Goal: Check status: Check status

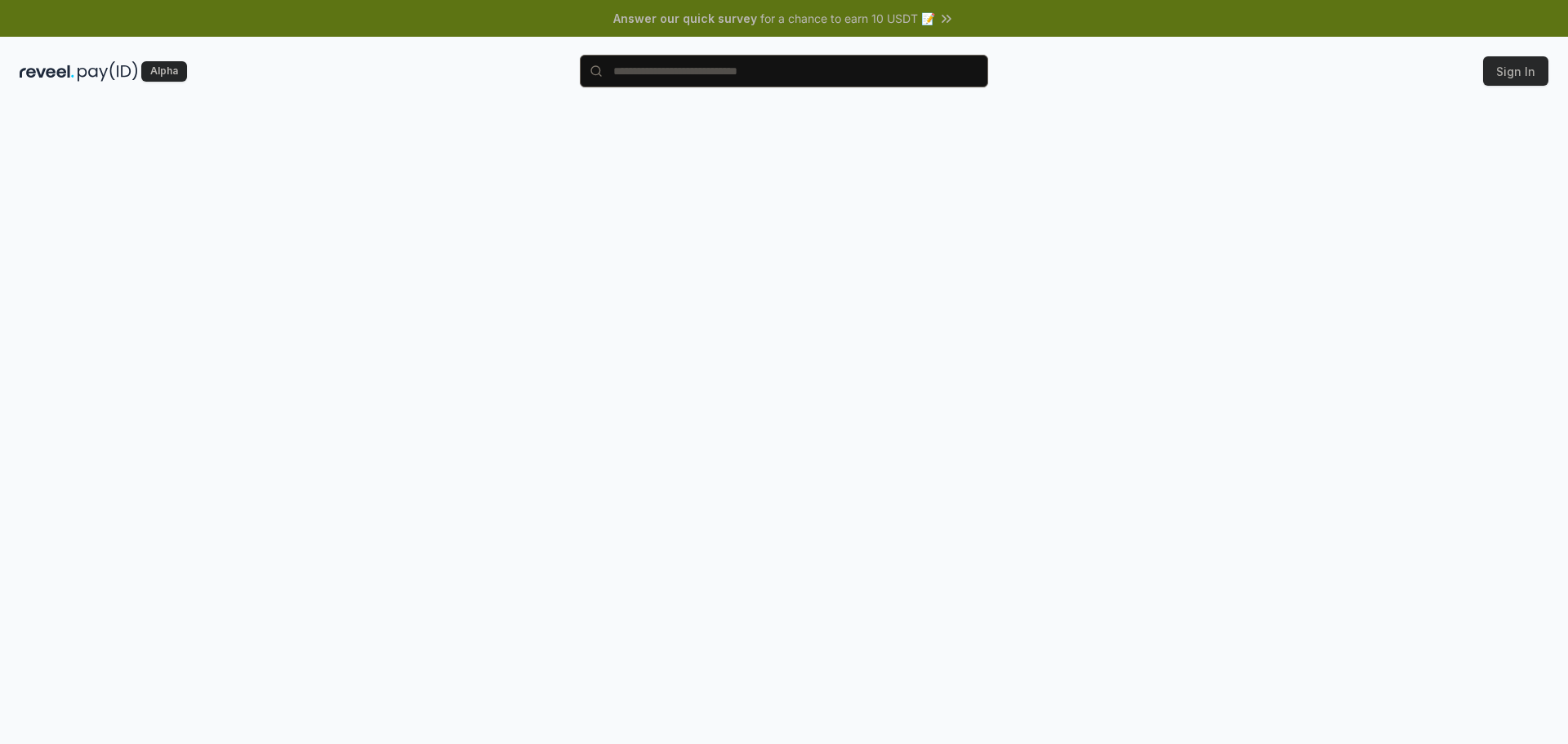
scroll to position [233, 0]
click at [711, 228] on div at bounding box center [784, 441] width 1568 height 698
click at [752, 141] on div at bounding box center [784, 441] width 1568 height 698
click at [993, 217] on div at bounding box center [784, 441] width 1568 height 698
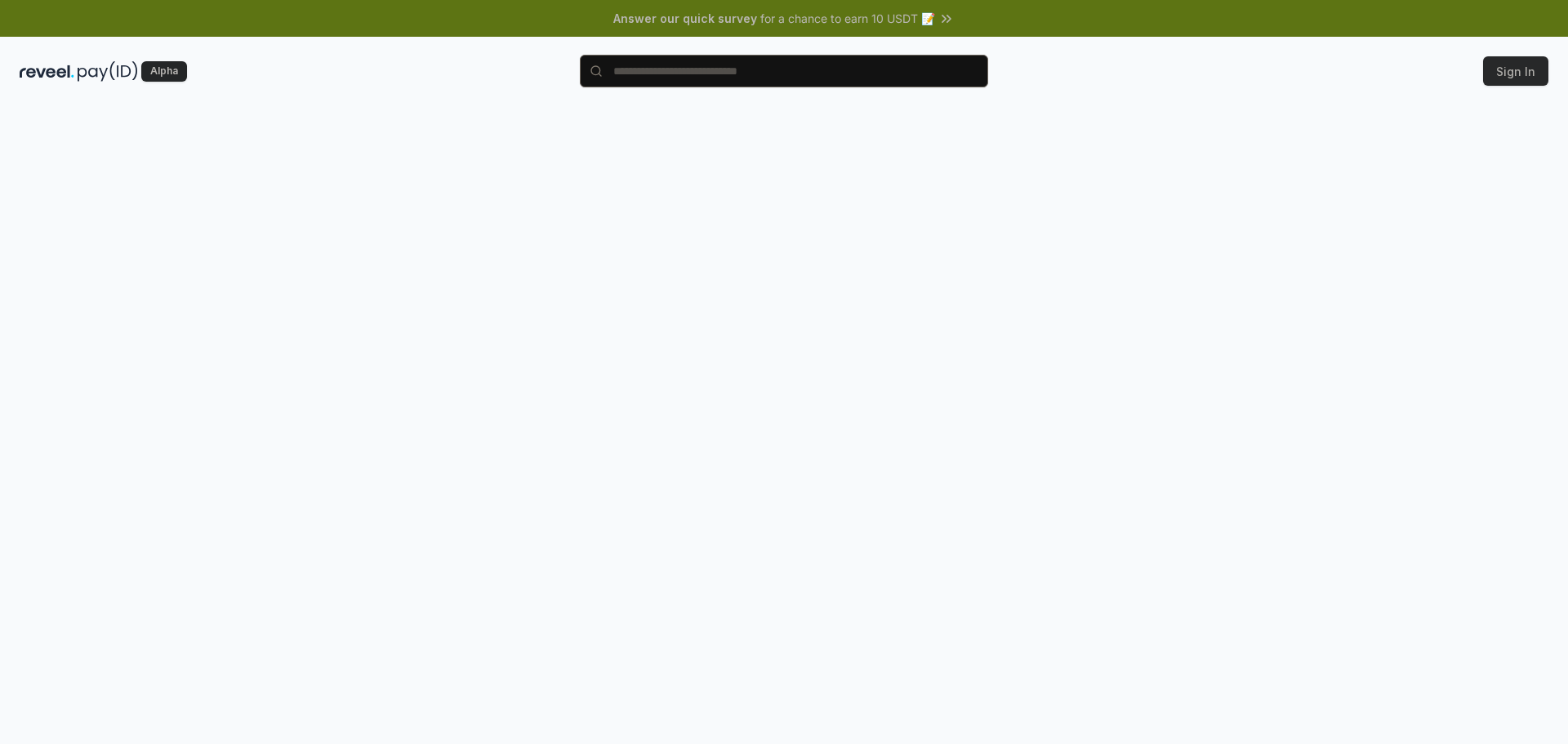
scroll to position [233, 0]
click at [1018, 437] on div at bounding box center [784, 441] width 1568 height 698
click at [732, 426] on div at bounding box center [784, 441] width 1568 height 698
click at [553, 301] on div at bounding box center [784, 441] width 1568 height 698
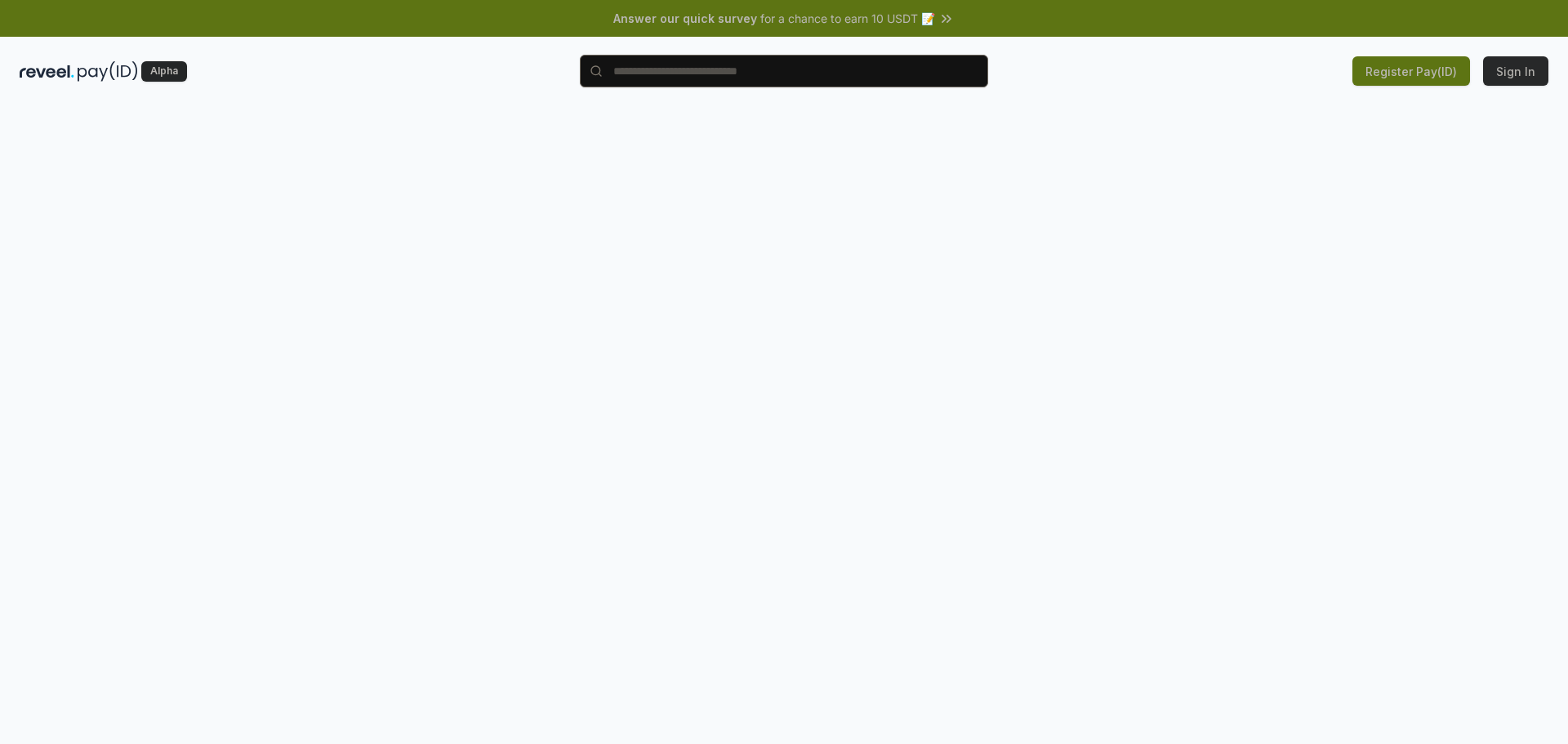
click at [751, 125] on div at bounding box center [784, 441] width 1568 height 698
click at [1119, 289] on div at bounding box center [784, 441] width 1568 height 698
click at [705, 75] on input "text" at bounding box center [783, 71] width 409 height 32
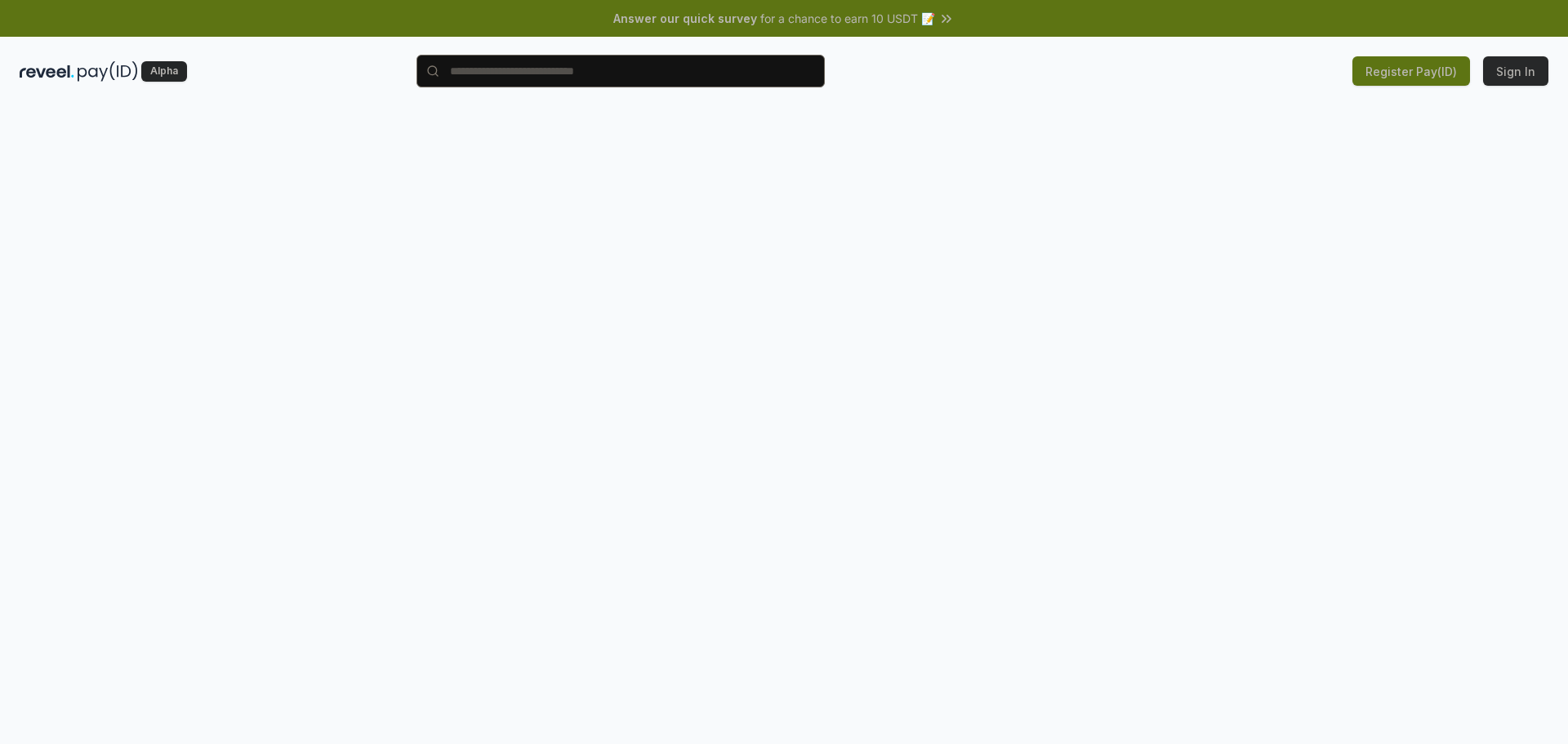
click at [796, 72] on input "text" at bounding box center [620, 71] width 409 height 32
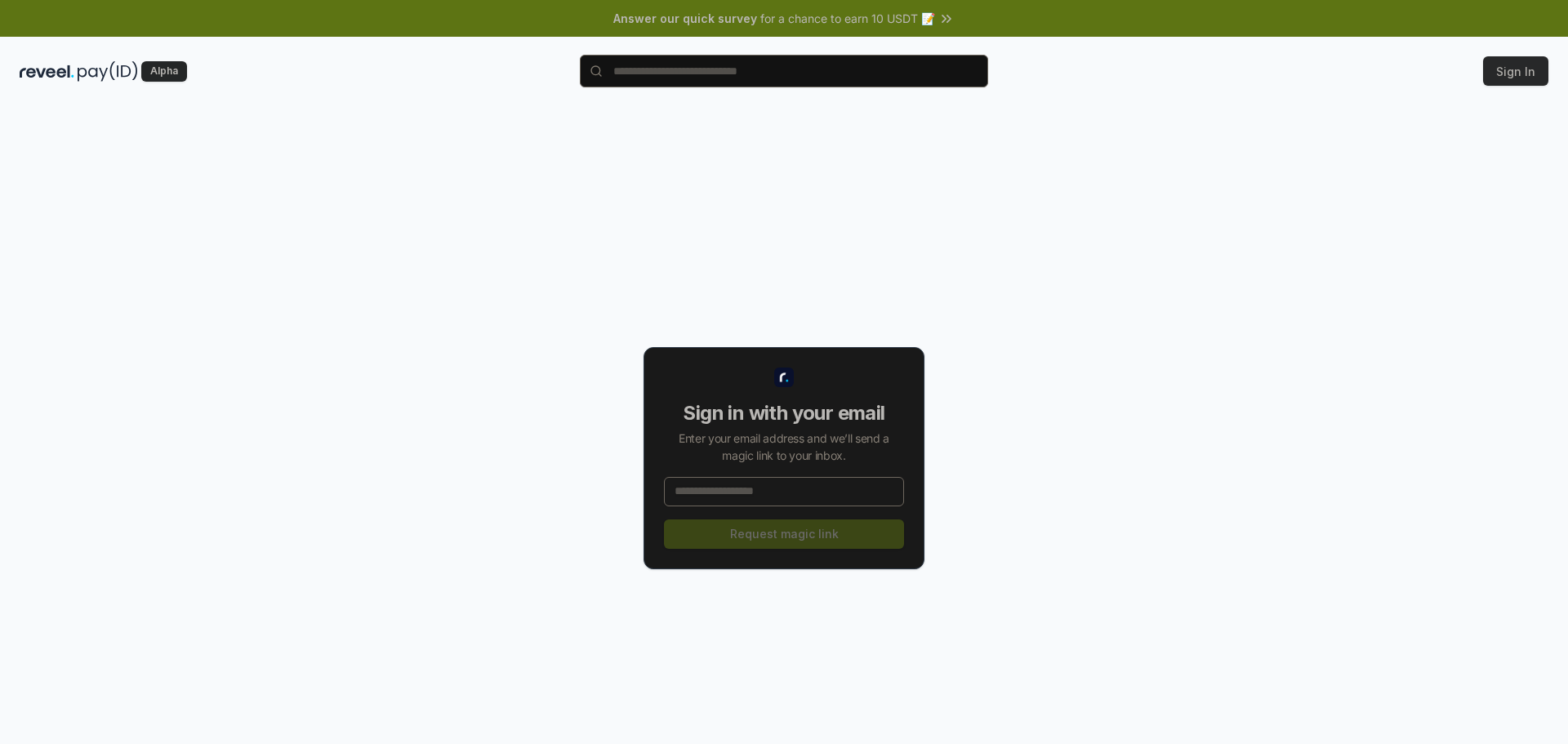
scroll to position [233, 0]
